Goal: Task Accomplishment & Management: Manage account settings

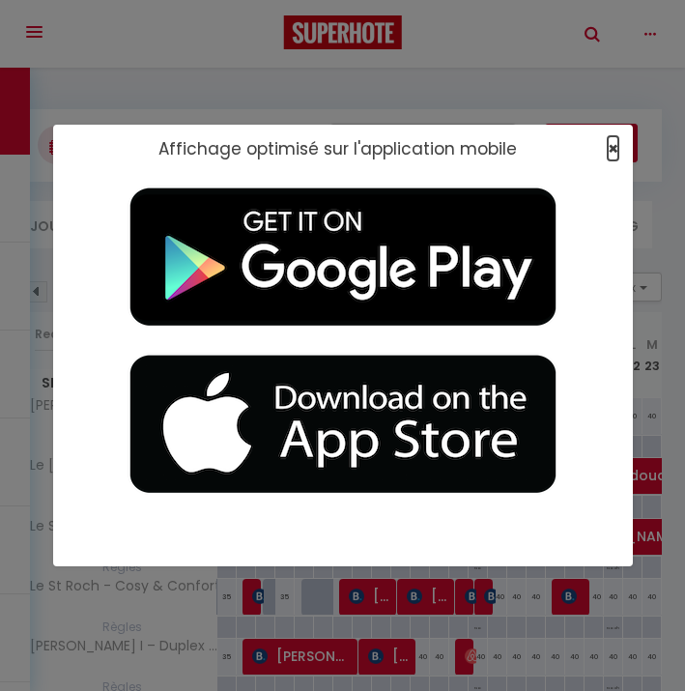
click at [608, 140] on span "×" at bounding box center [613, 148] width 11 height 24
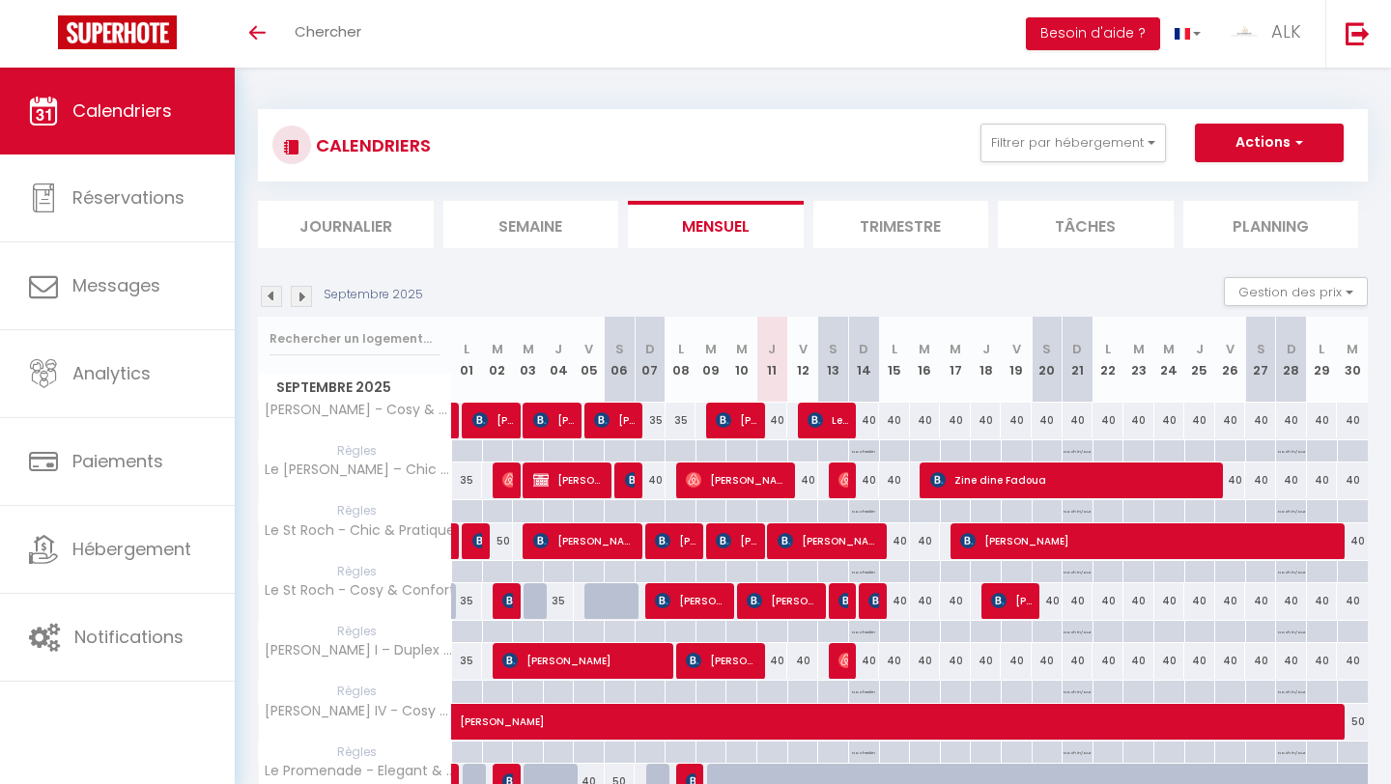
click at [270, 293] on img at bounding box center [271, 296] width 21 height 21
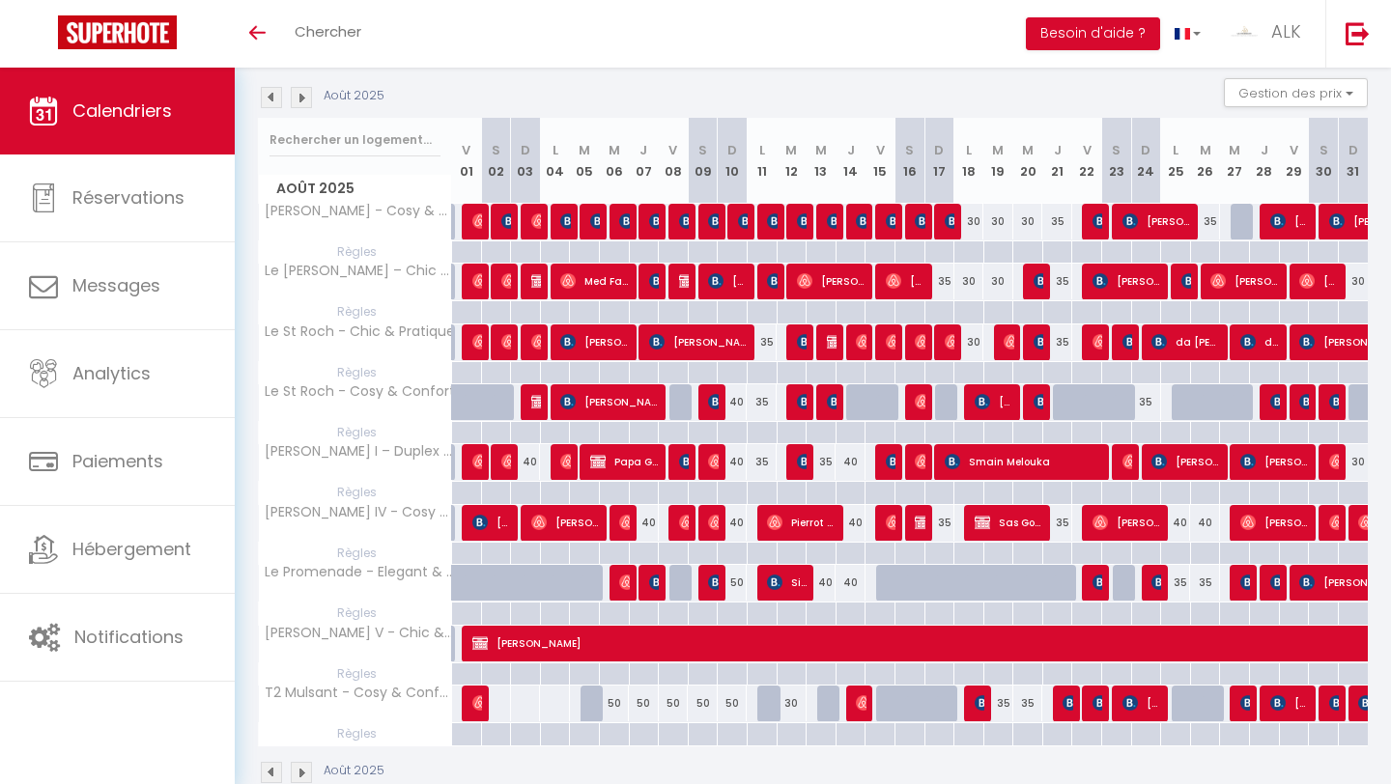
scroll to position [192, 0]
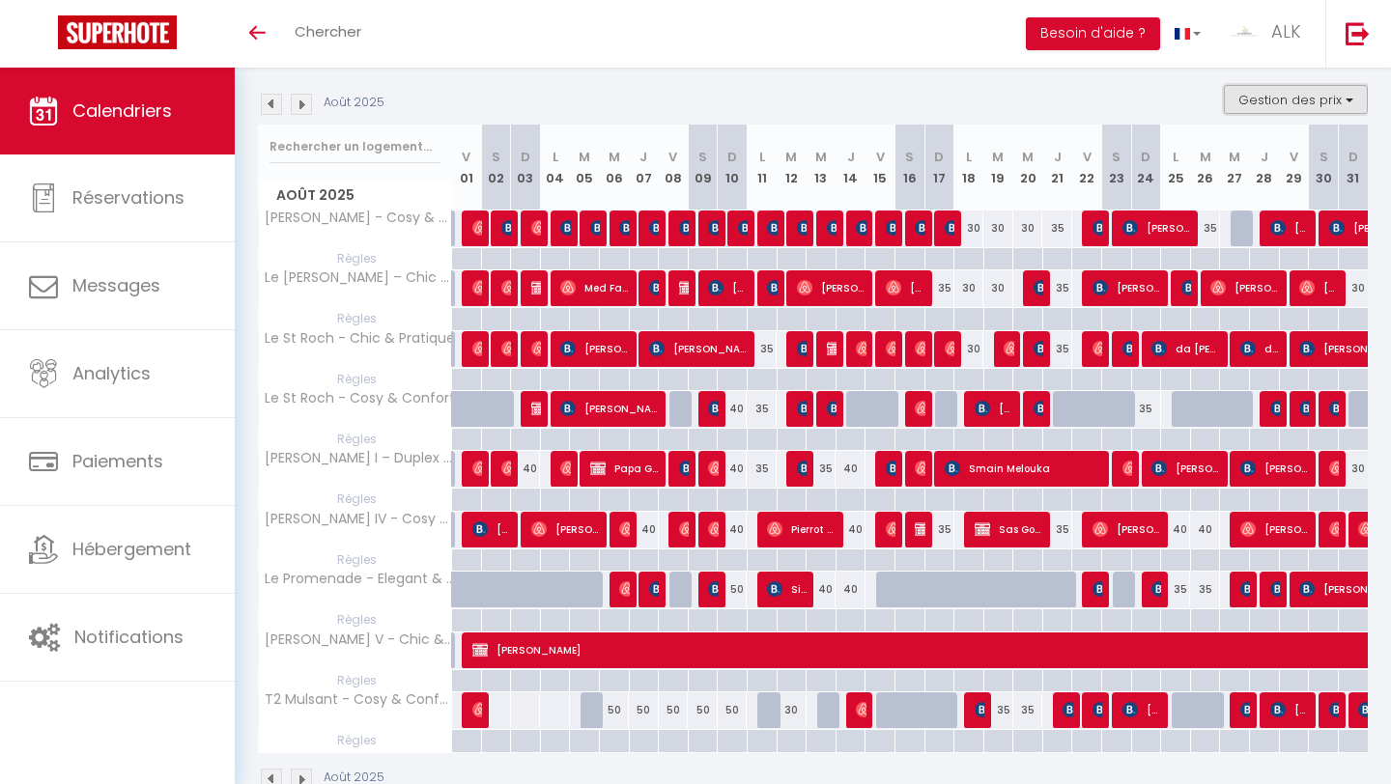
click at [684, 109] on button "Gestion des prix" at bounding box center [1296, 99] width 144 height 29
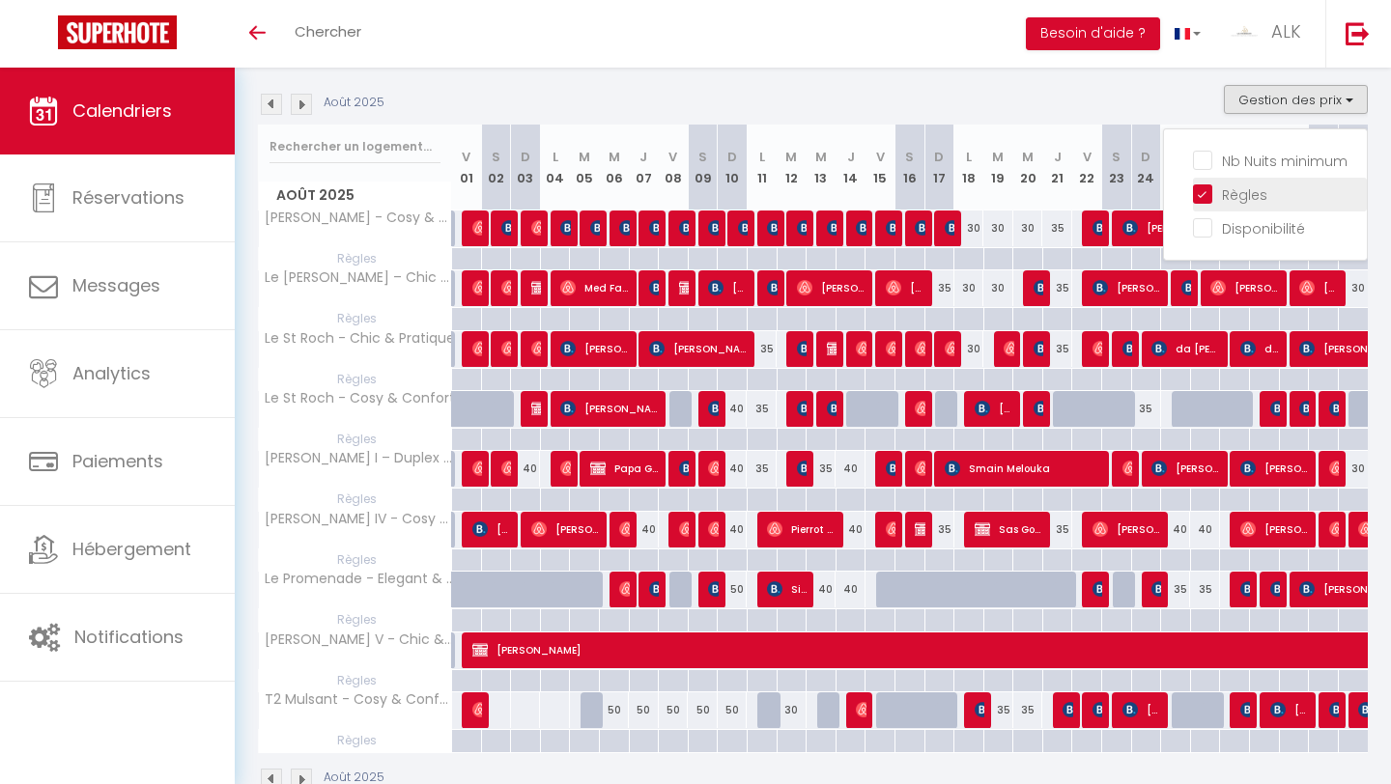
click at [684, 189] on input "Règles" at bounding box center [1280, 193] width 174 height 19
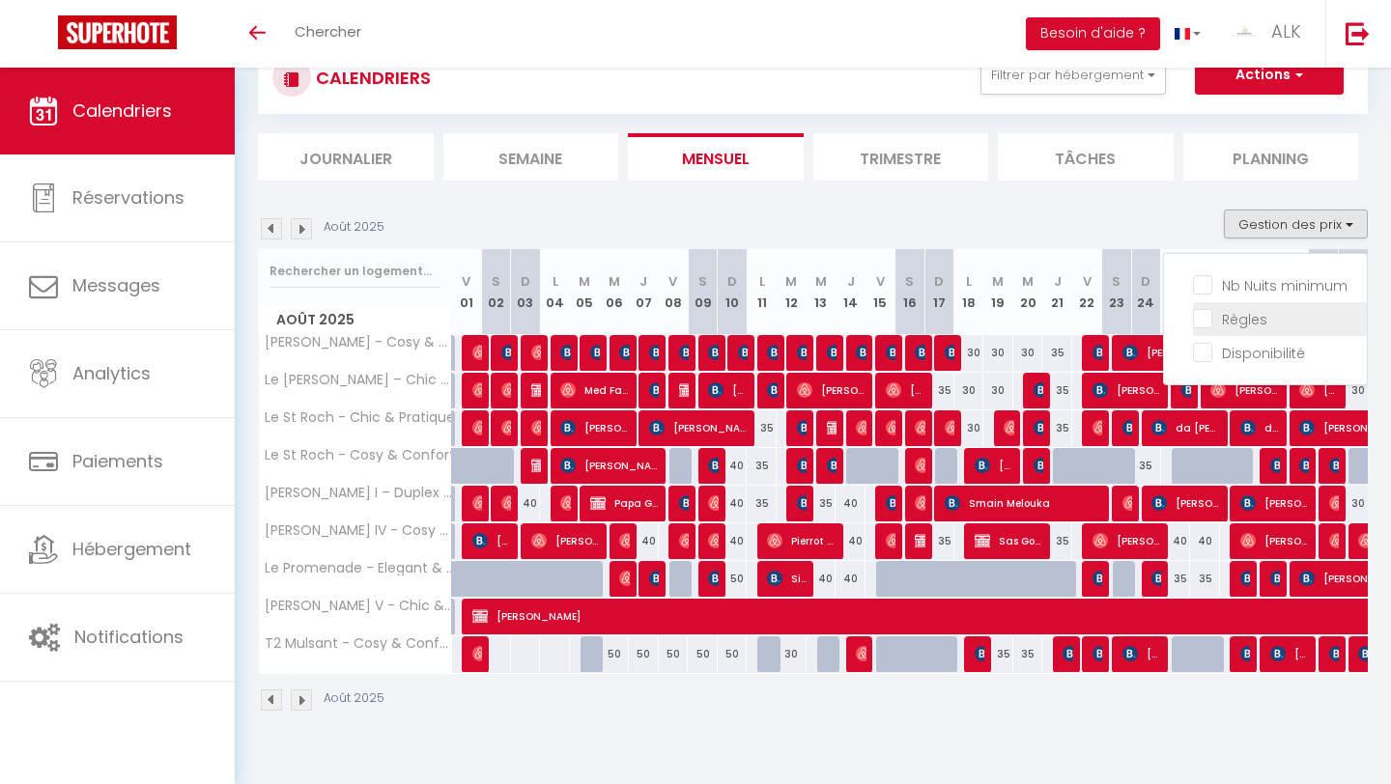
click at [684, 321] on input "Règles" at bounding box center [1280, 317] width 174 height 19
checkbox input "true"
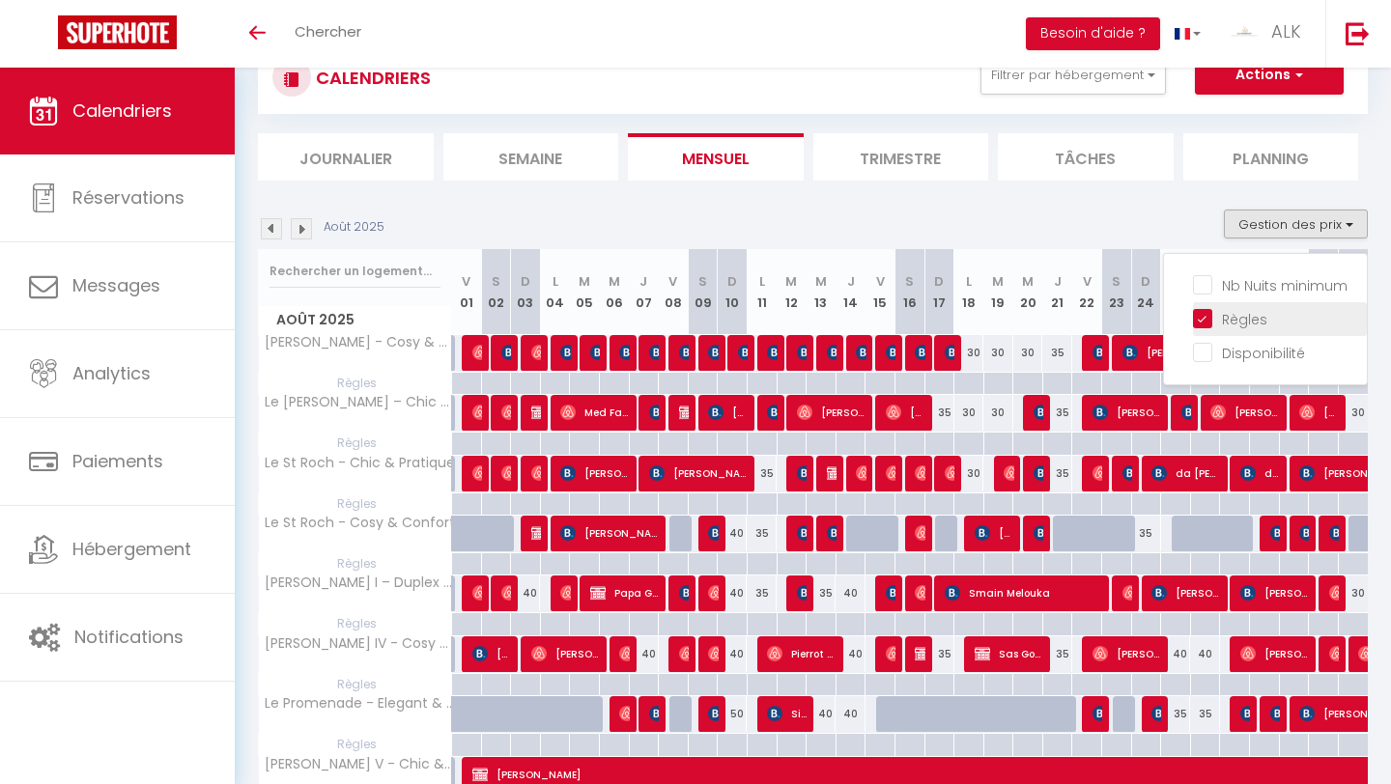
scroll to position [192, 0]
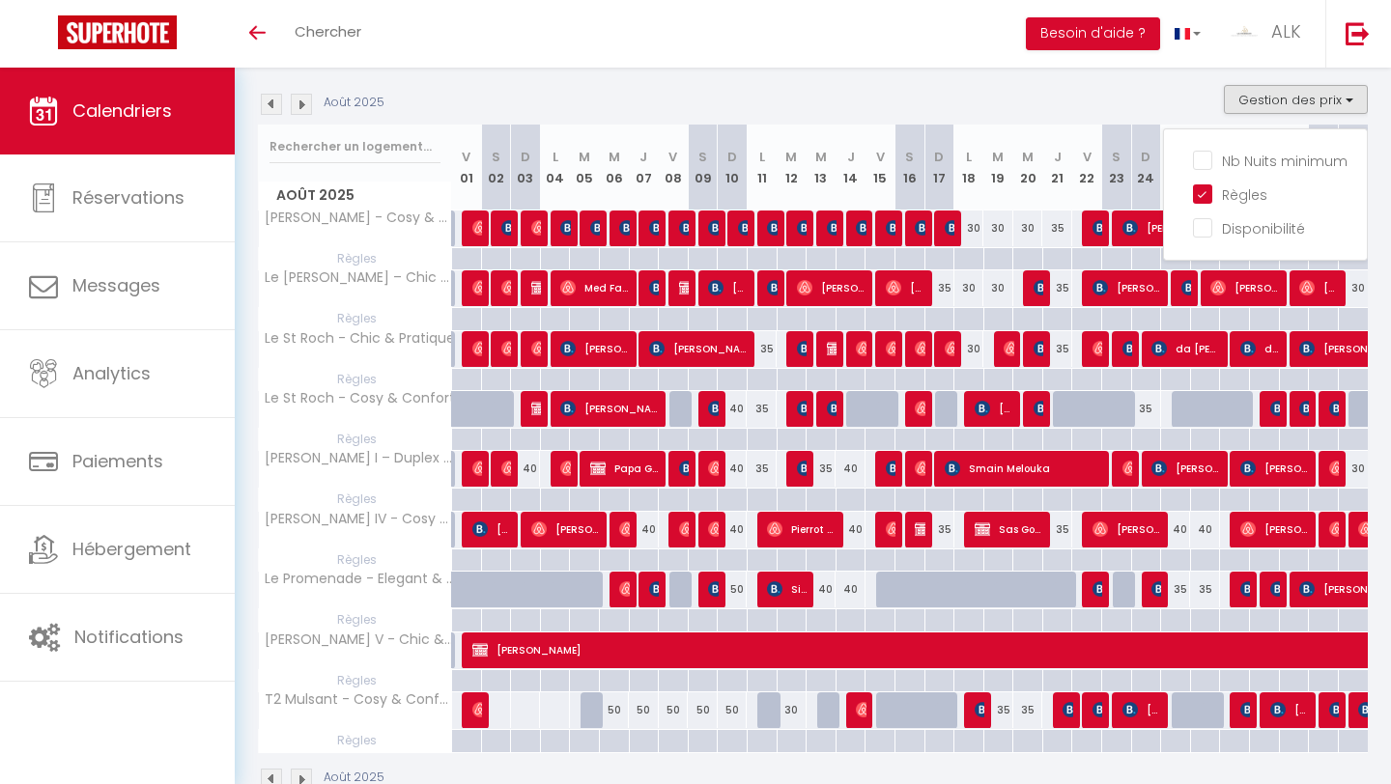
click at [684, 77] on section "Août 2025 Gestion des prix Nb Nuits minimum Règles Disponibilité Août 2025 V 01…" at bounding box center [813, 438] width 1110 height 745
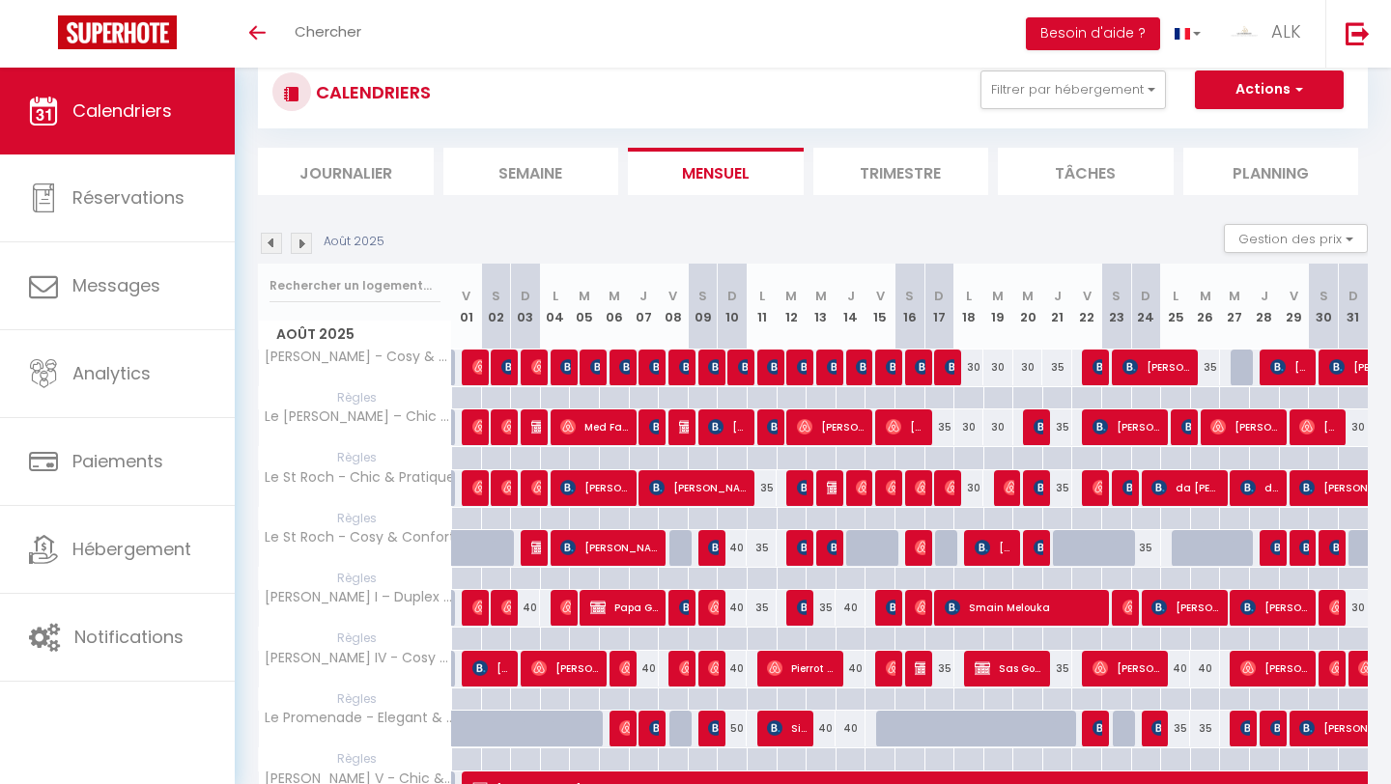
scroll to position [45, 0]
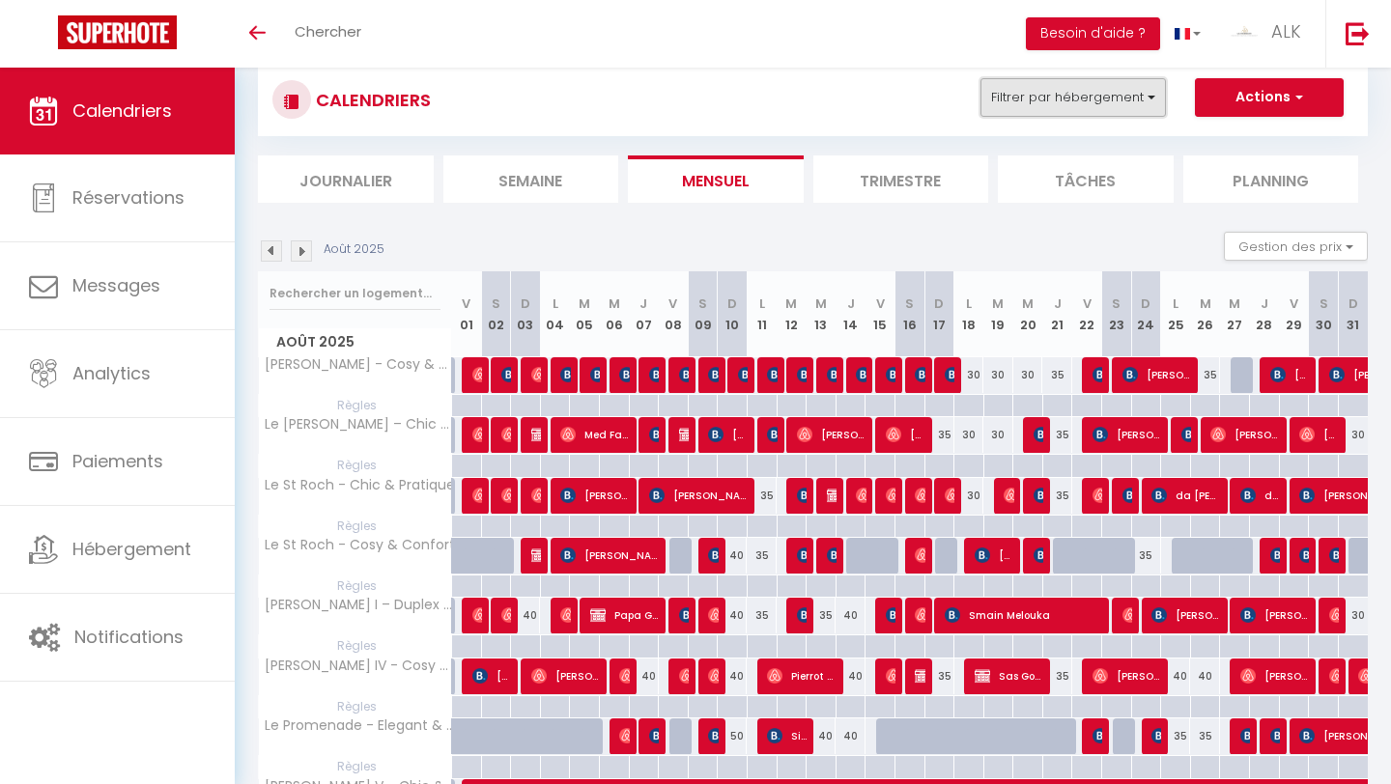
click at [684, 90] on button "Filtrer par hébergement" at bounding box center [1072, 97] width 185 height 39
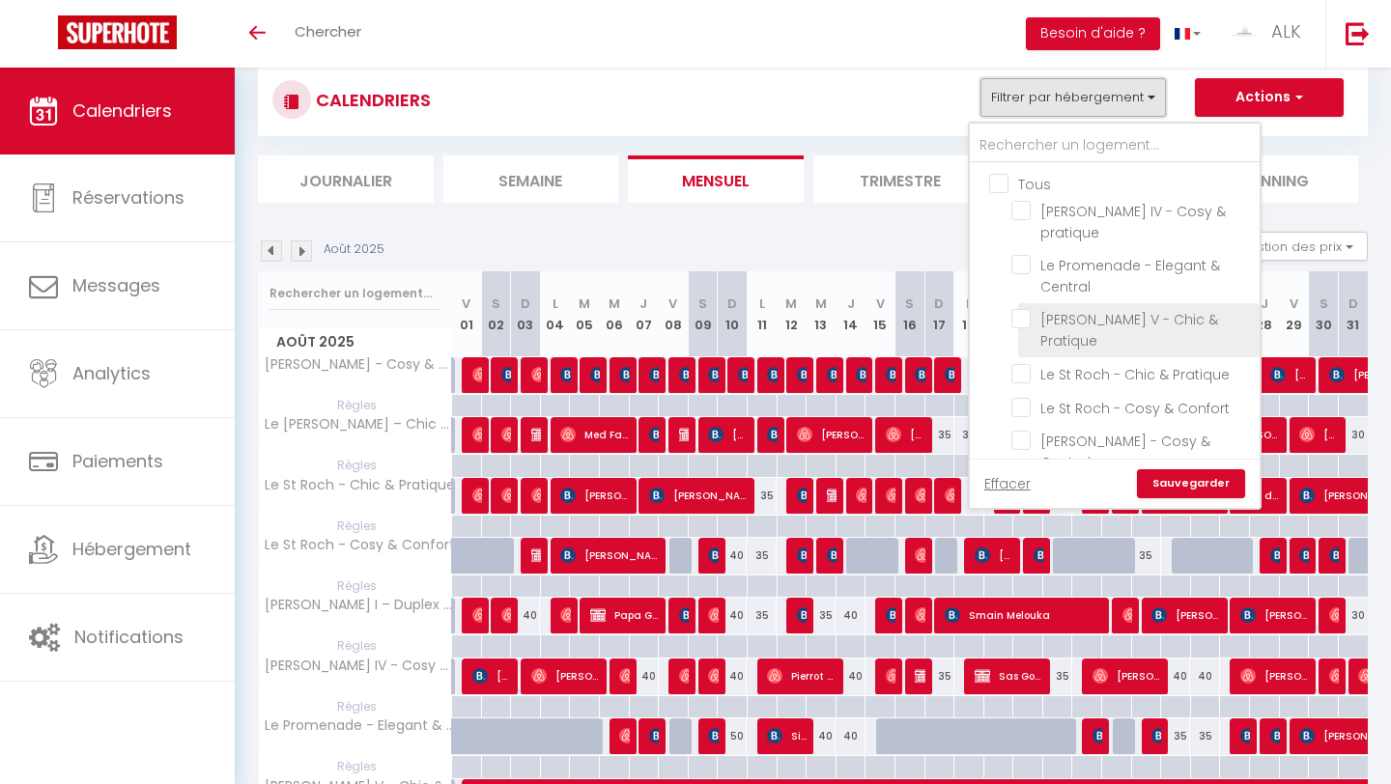
scroll to position [6, 0]
click at [684, 181] on input "Tous" at bounding box center [1134, 176] width 290 height 19
checkbox input "true"
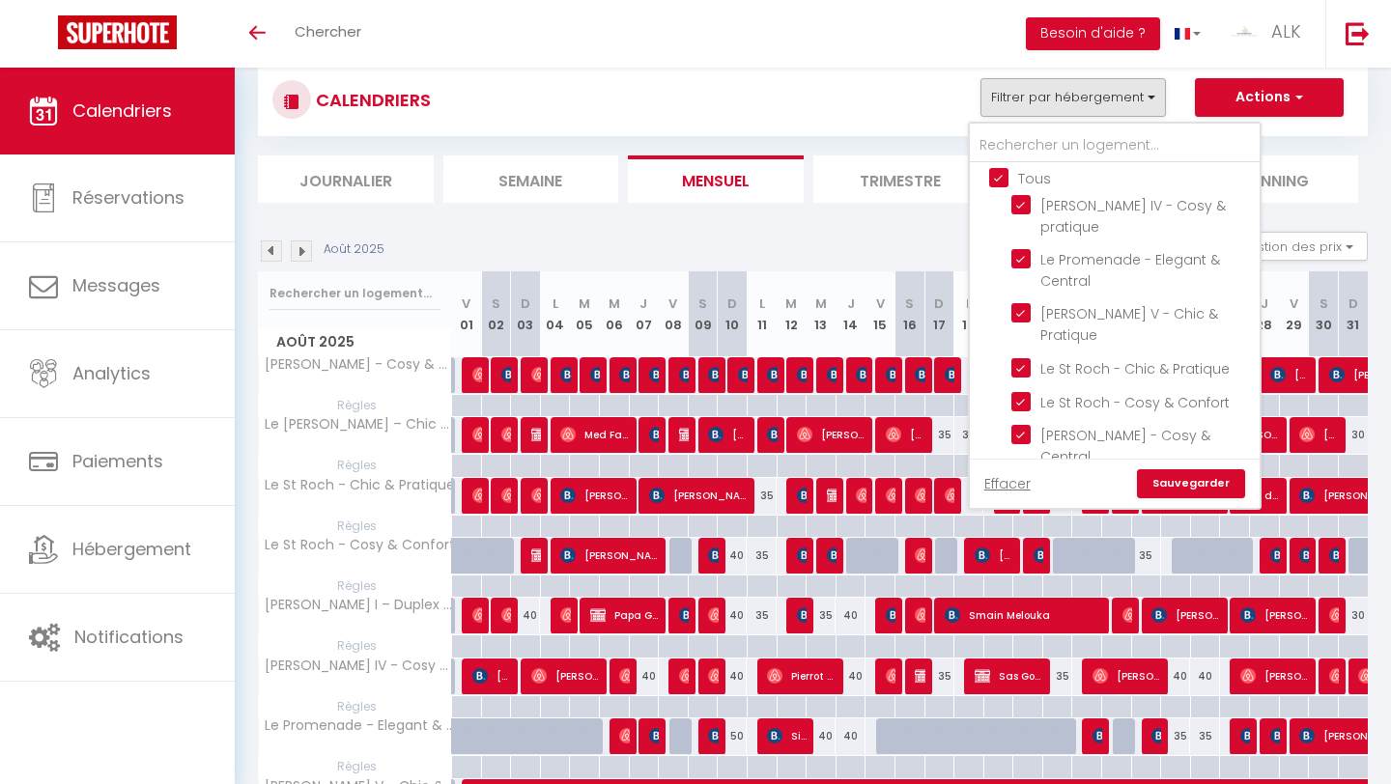
checkbox input "true"
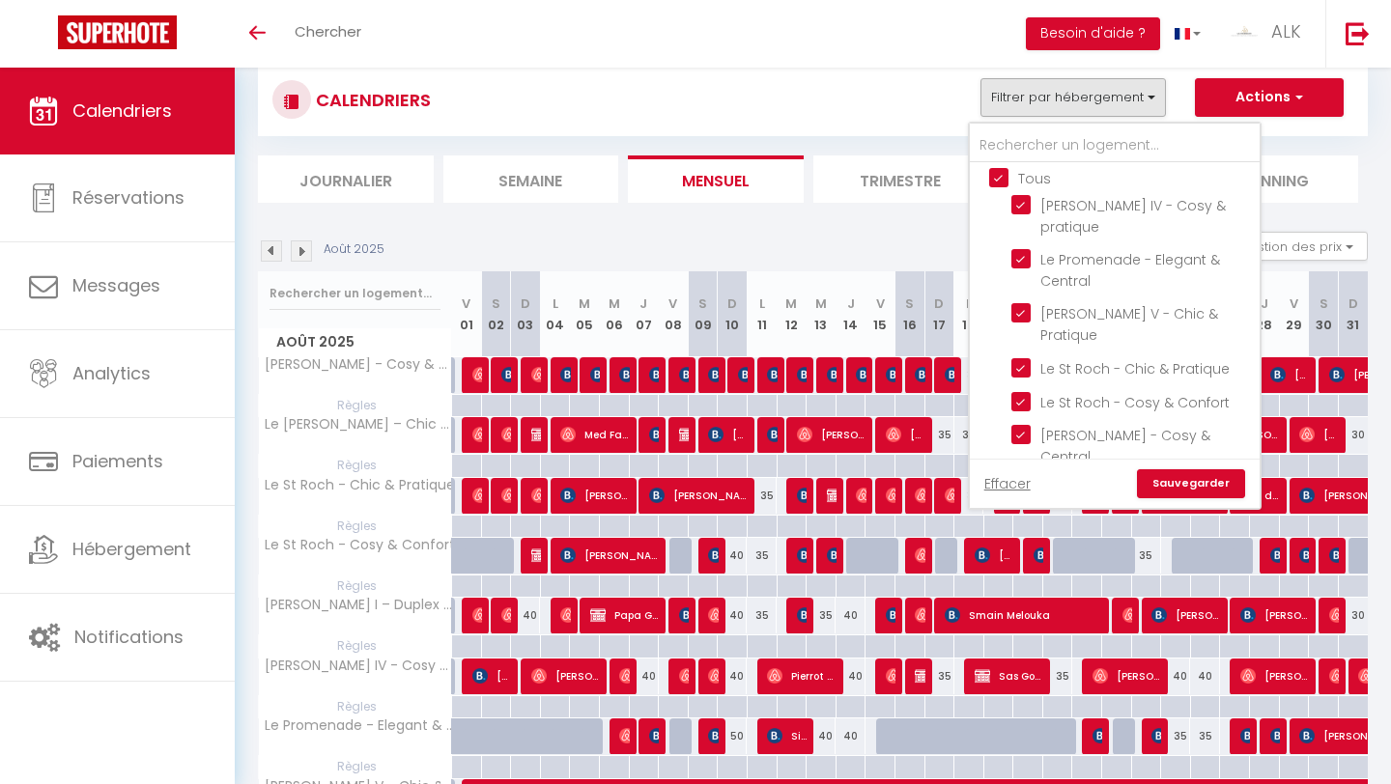
checkbox input "true"
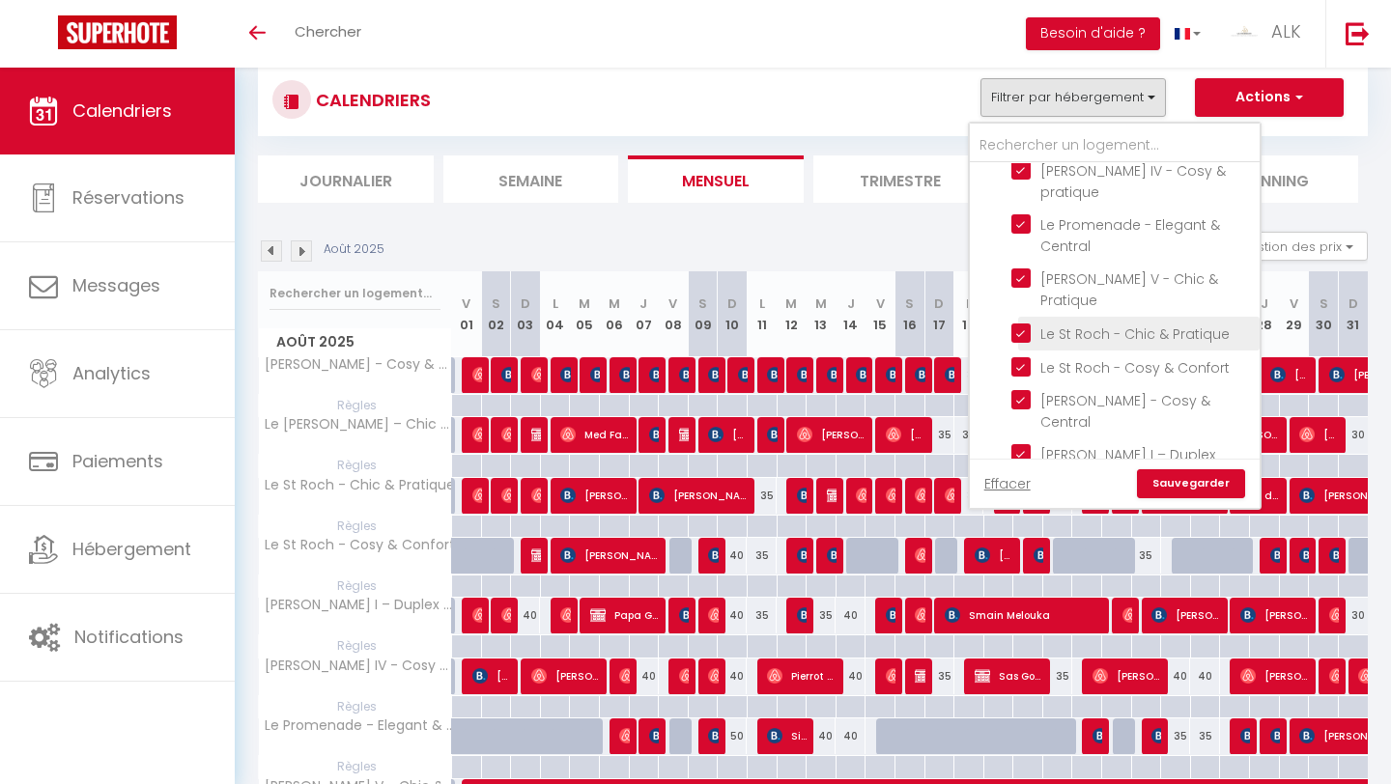
scroll to position [53, 0]
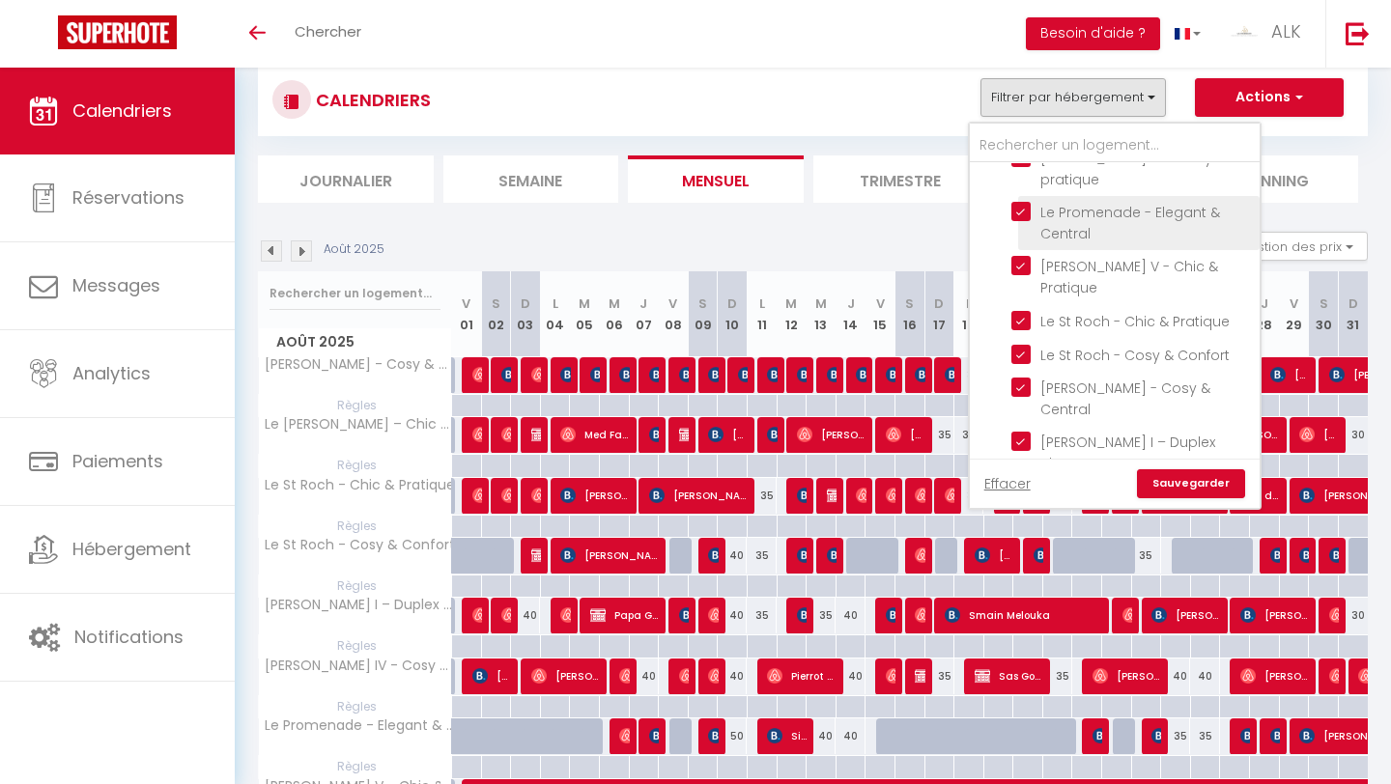
click at [684, 214] on input "Le Promenade - Elegant & Central" at bounding box center [1131, 211] width 241 height 19
checkbox input "false"
click at [684, 488] on link "Sauvegarder" at bounding box center [1191, 483] width 108 height 29
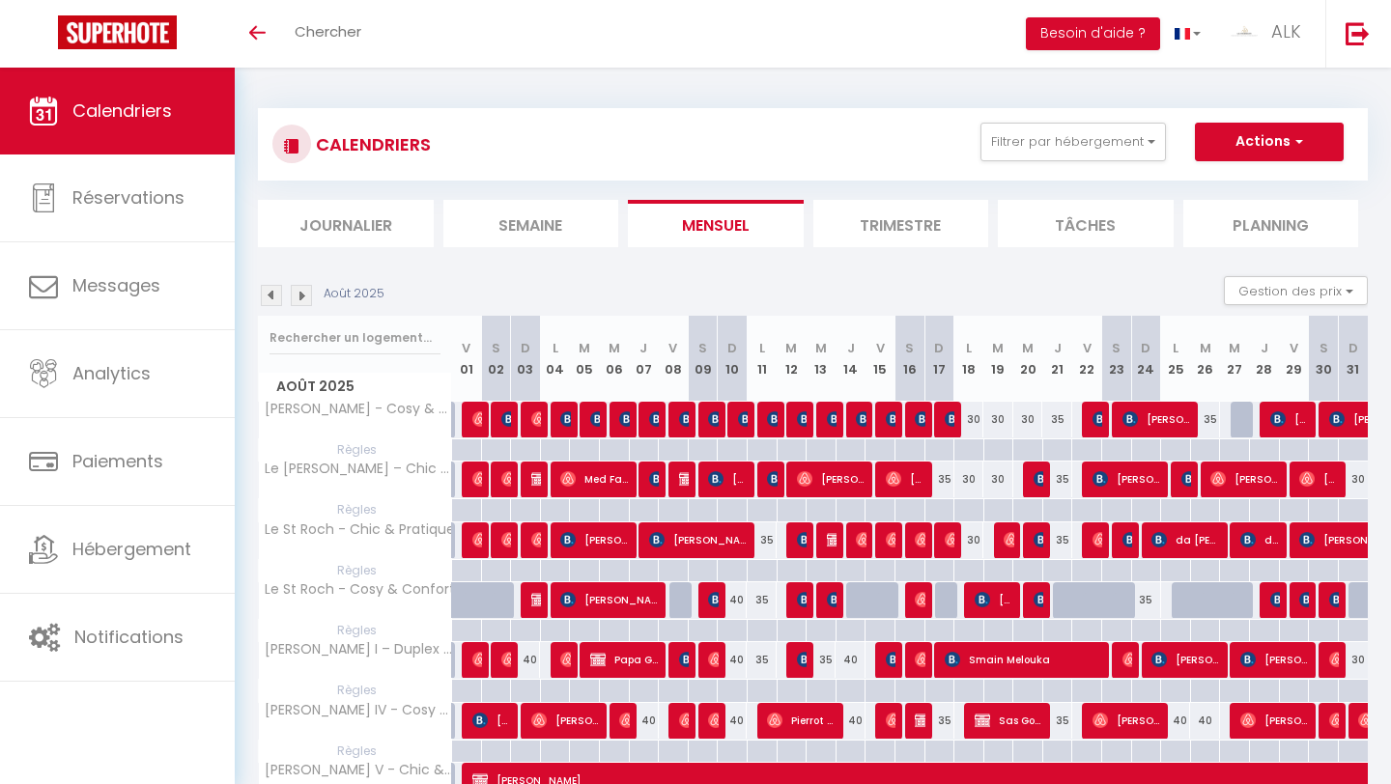
scroll to position [0, 0]
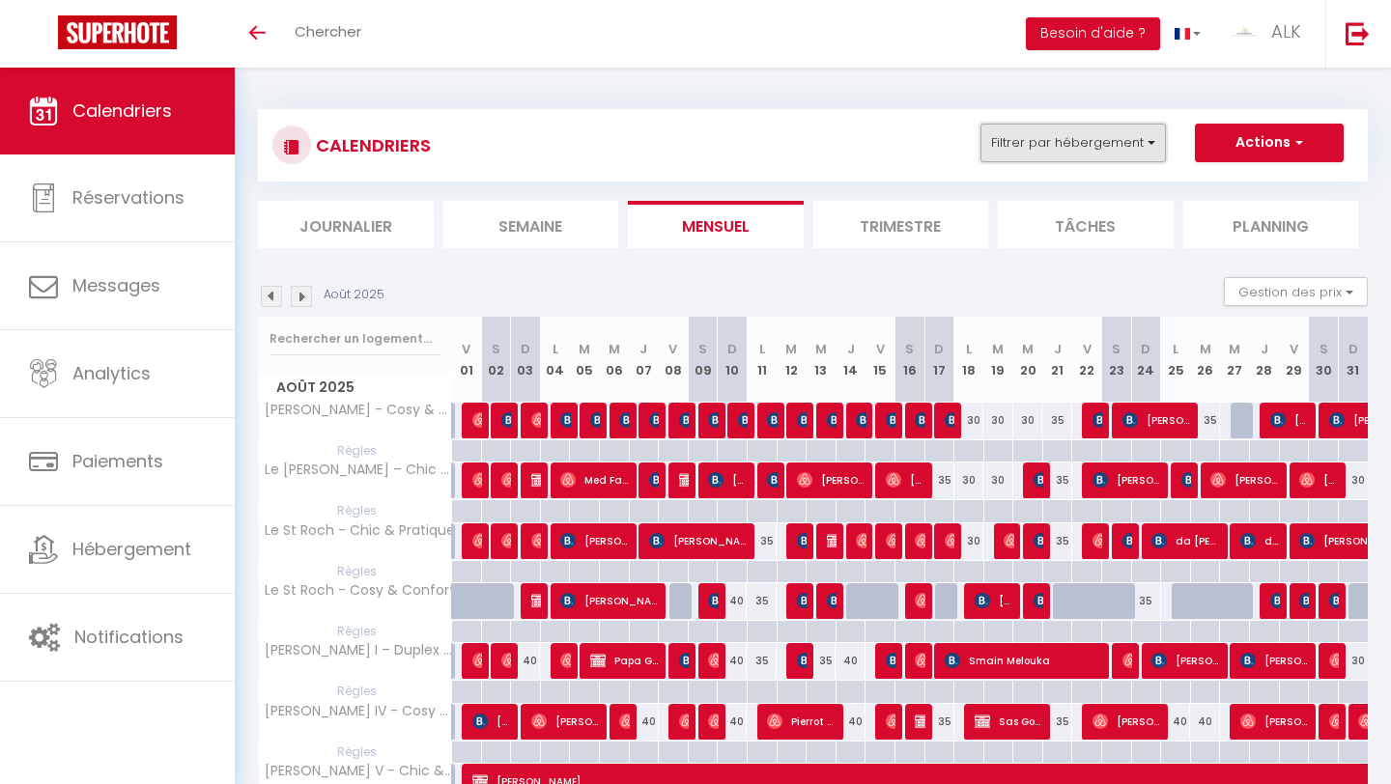
click at [684, 152] on button "Filtrer par hébergement" at bounding box center [1072, 143] width 185 height 39
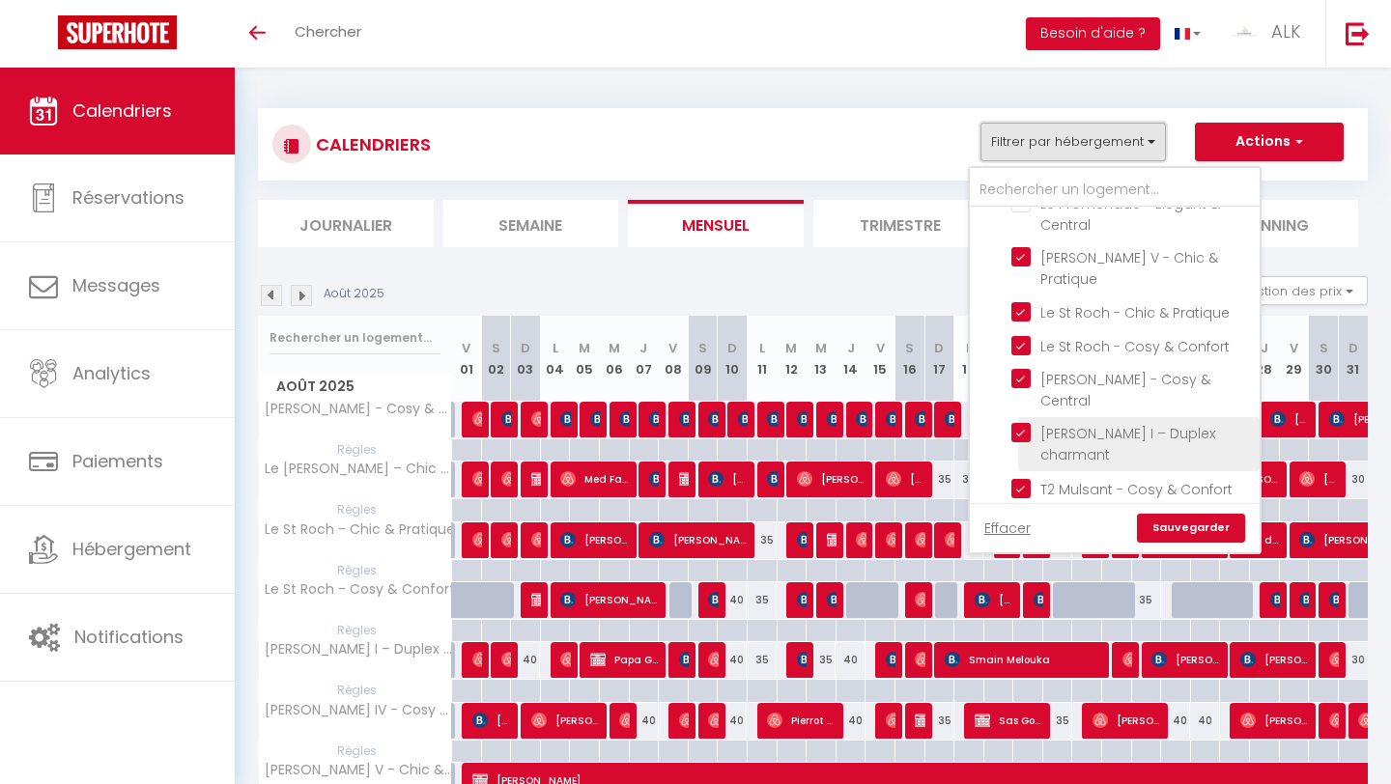
scroll to position [129, 0]
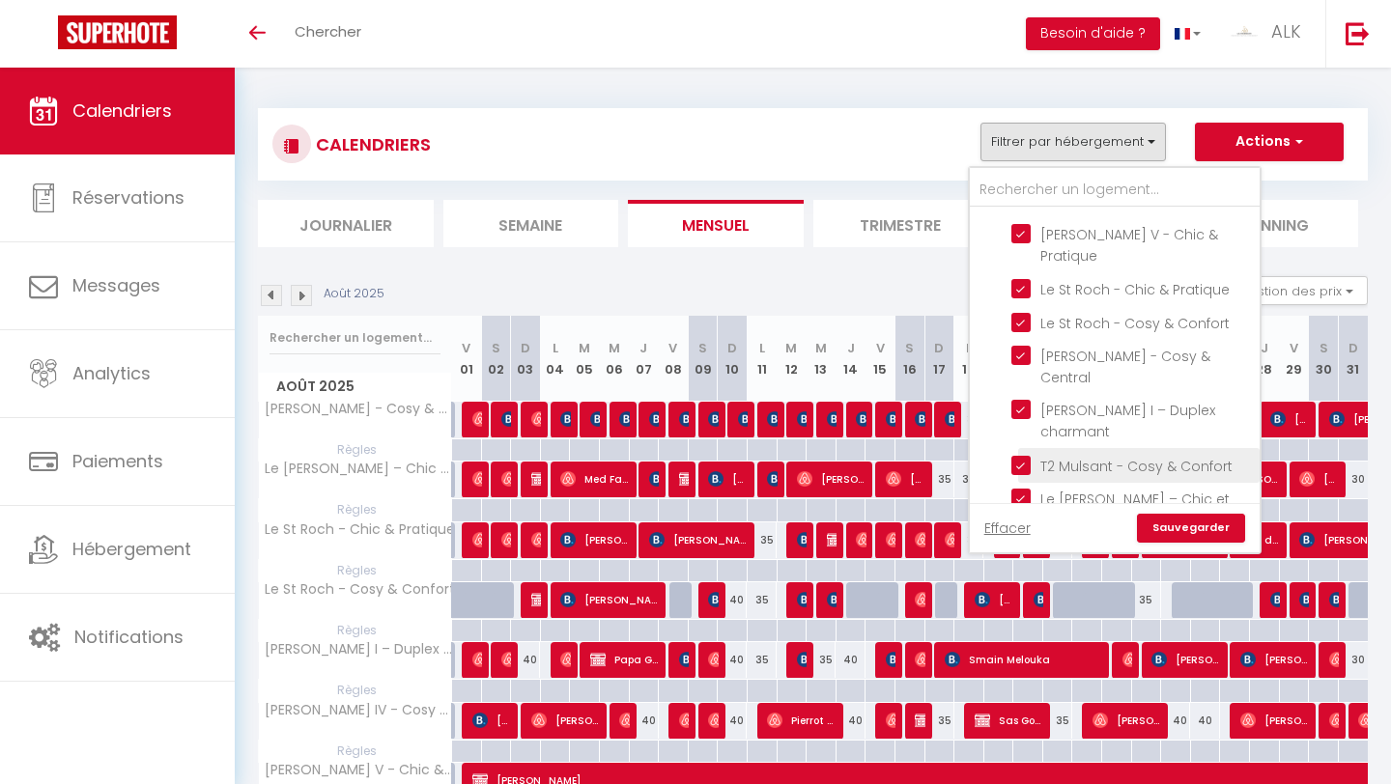
click at [684, 454] on input "T2 Mulsant - Cosy & Confort" at bounding box center [1131, 463] width 241 height 19
checkbox input "false"
click at [684, 283] on div "Août 2025 Gestion des prix Nb Nuits minimum Règles Disponibilité" at bounding box center [813, 296] width 1110 height 40
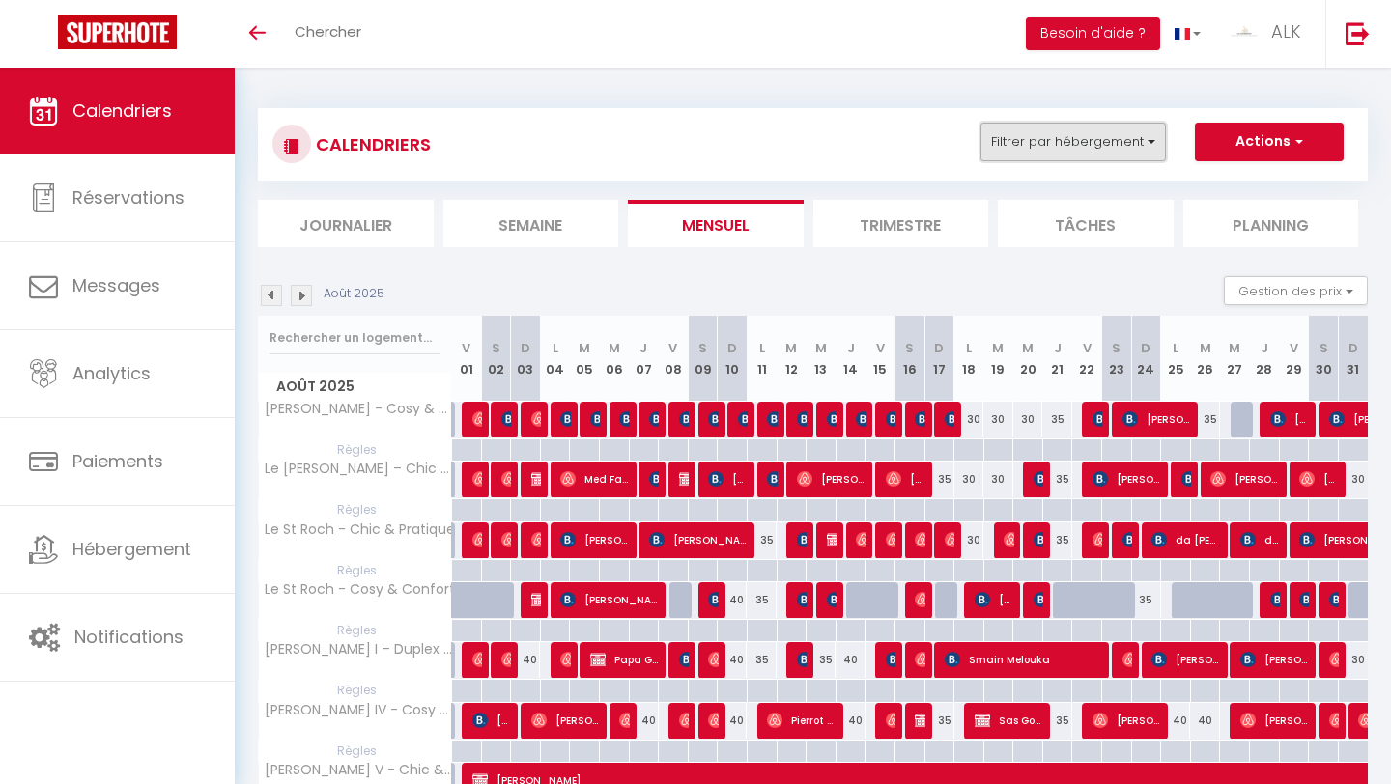
click at [684, 147] on button "Filtrer par hébergement" at bounding box center [1072, 142] width 185 height 39
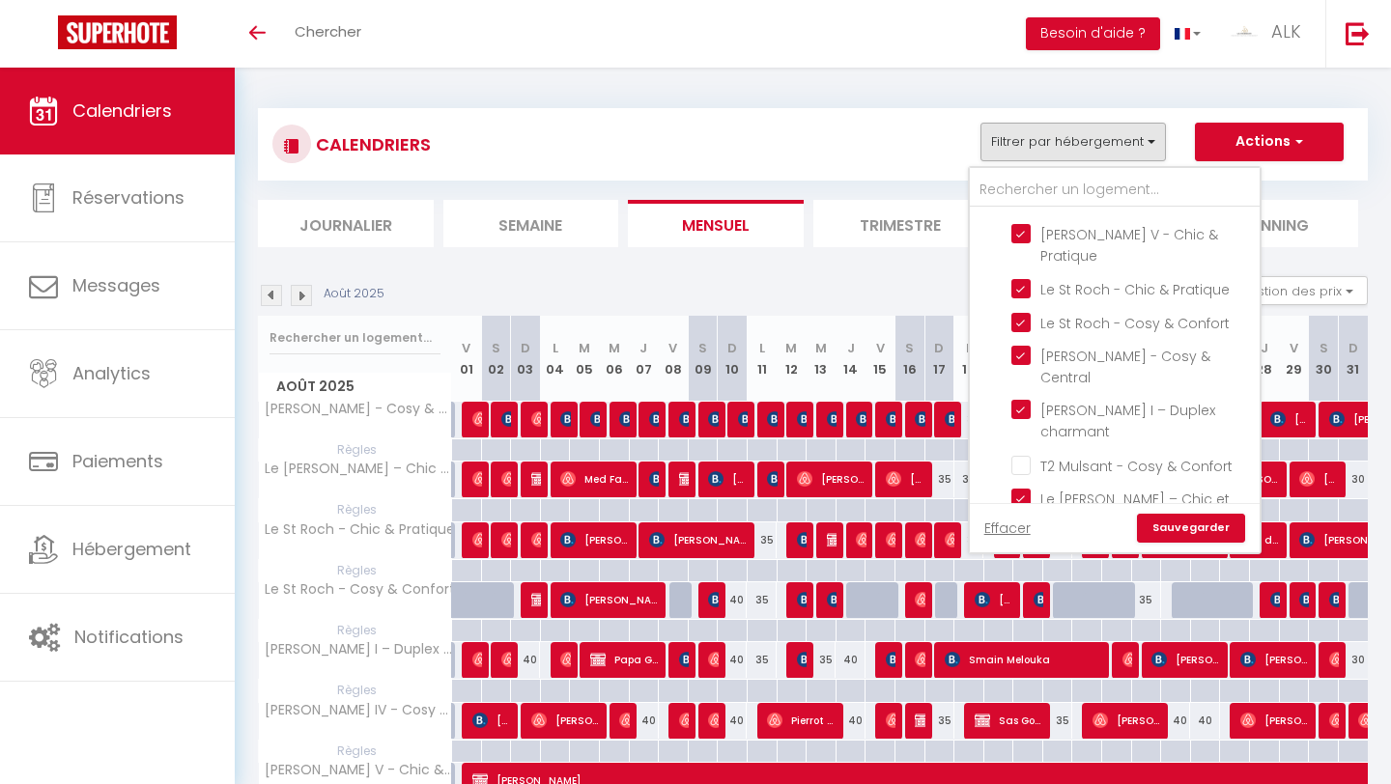
click at [684, 527] on link "Sauvegarder" at bounding box center [1191, 528] width 108 height 29
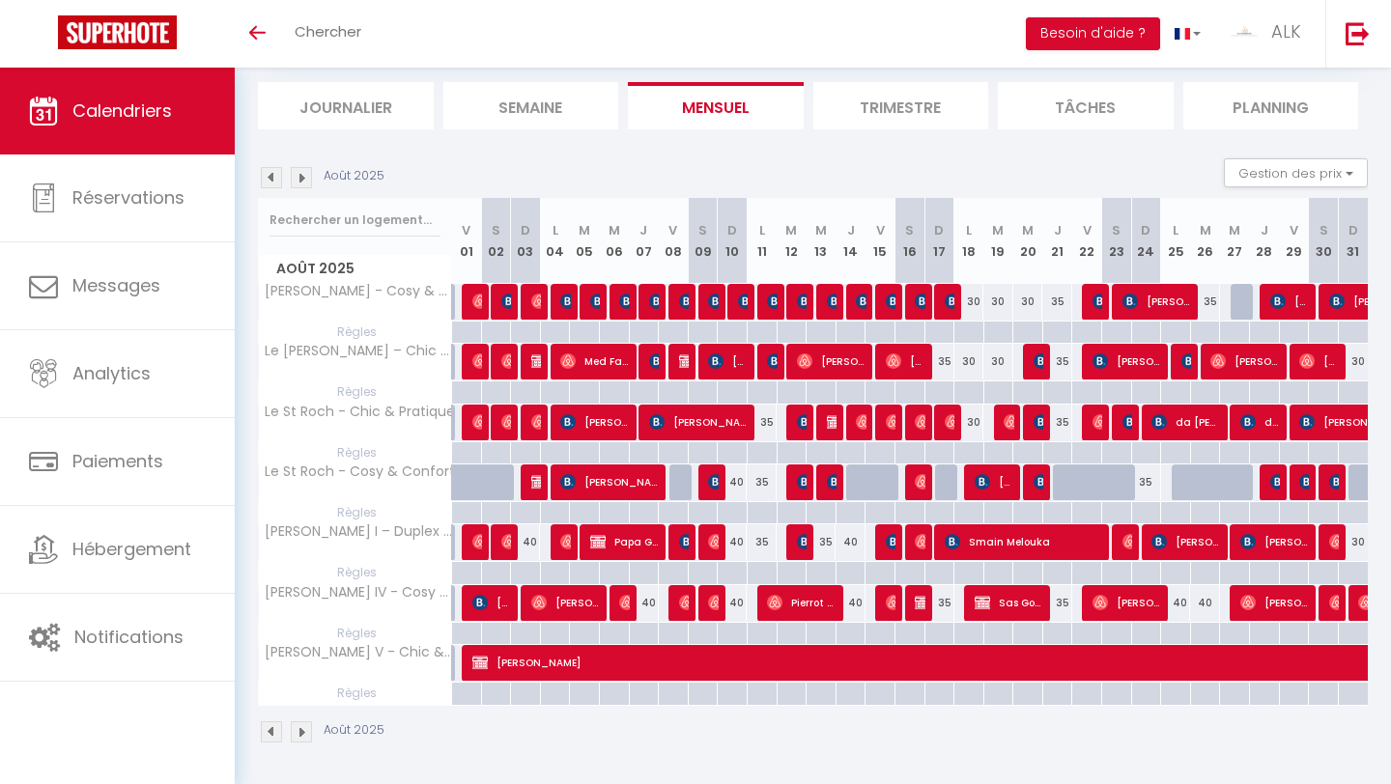
scroll to position [120, 0]
